Goal: Find specific page/section

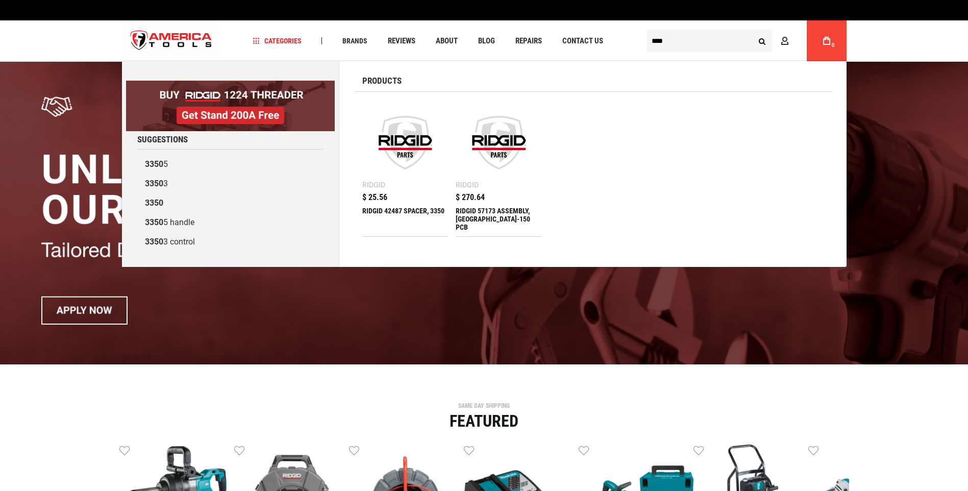
type input "****"
drag, startPoint x: 0, startPoint y: 0, endPoint x: 761, endPoint y: 42, distance: 761.8
click at [761, 42] on button "Search" at bounding box center [762, 40] width 19 height 19
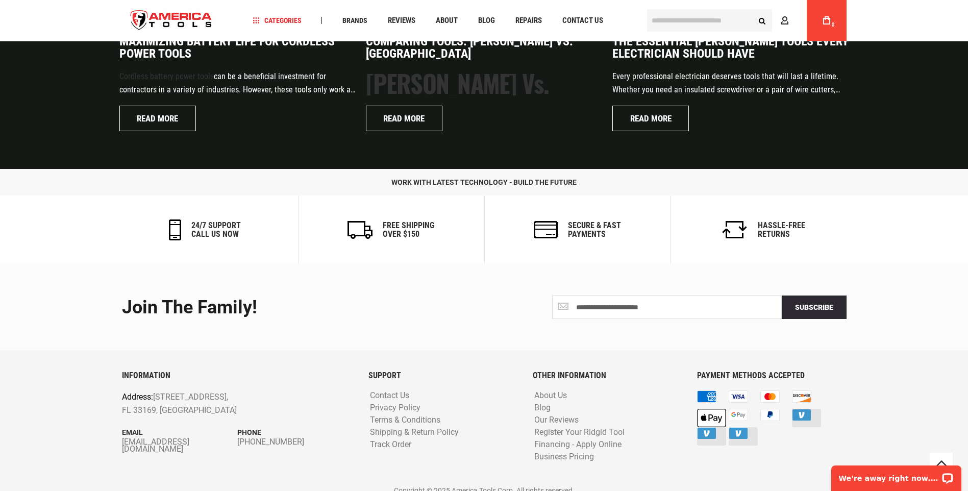
scroll to position [2439, 0]
